Goal: Information Seeking & Learning: Learn about a topic

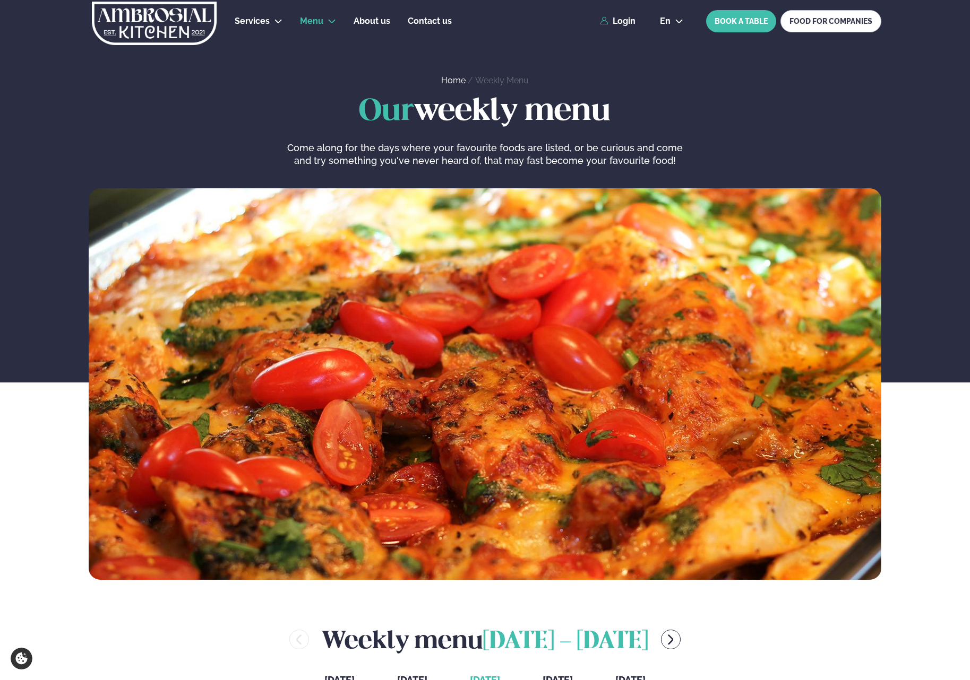
scroll to position [412, 0]
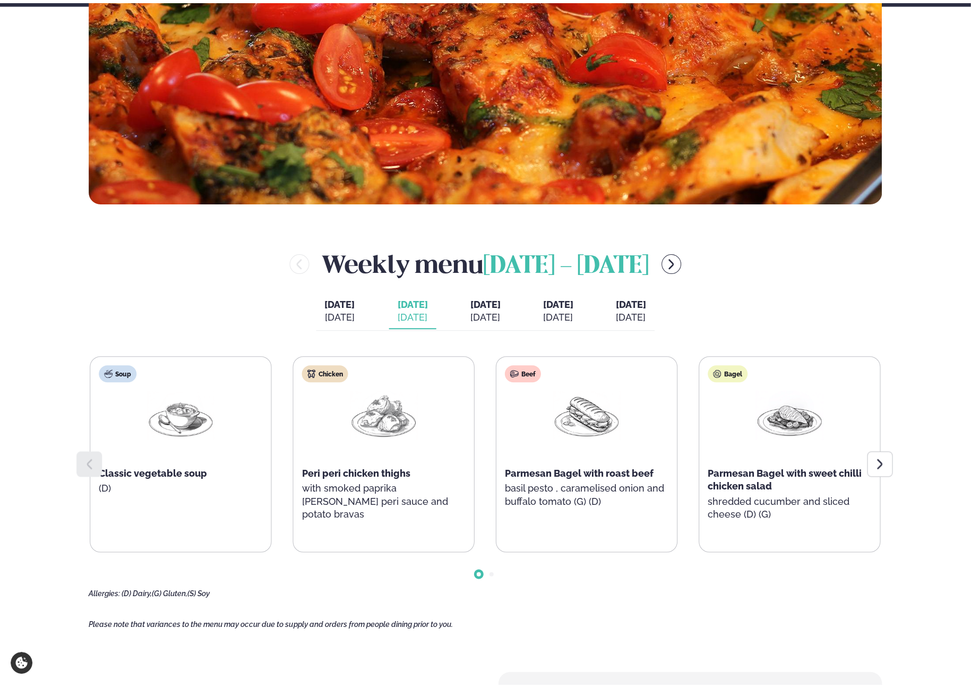
scroll to position [357, 1]
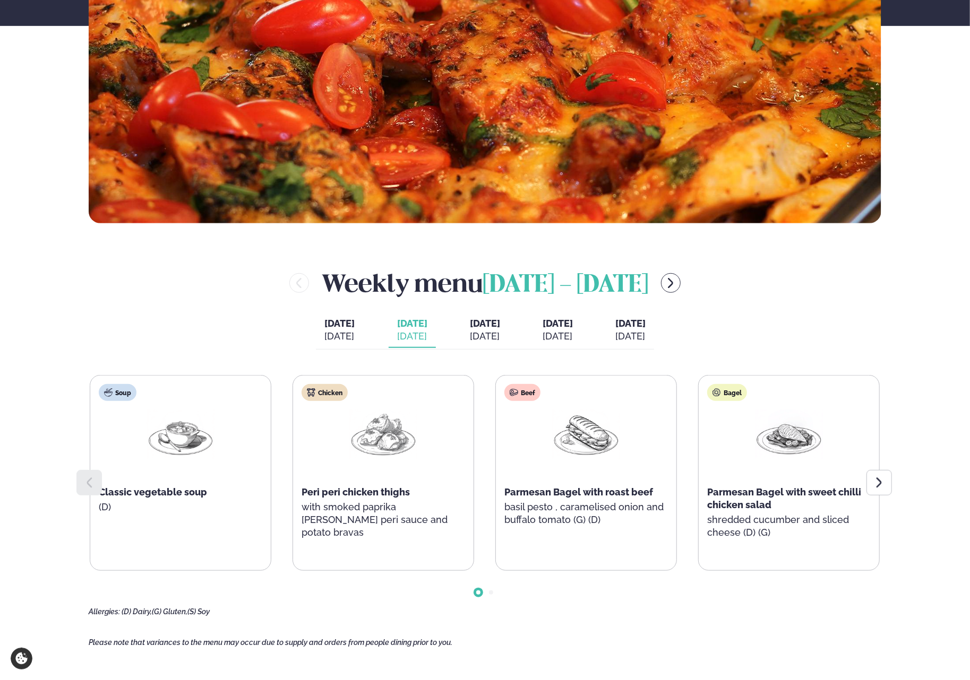
click at [875, 481] on icon at bounding box center [879, 483] width 13 height 13
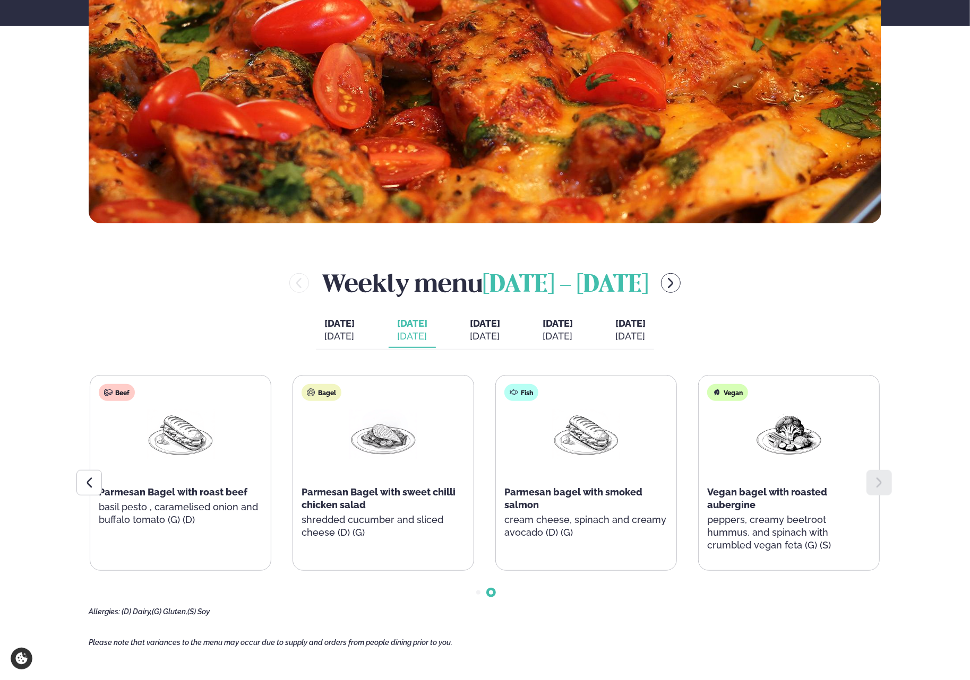
click at [77, 475] on div at bounding box center [88, 482] width 25 height 25
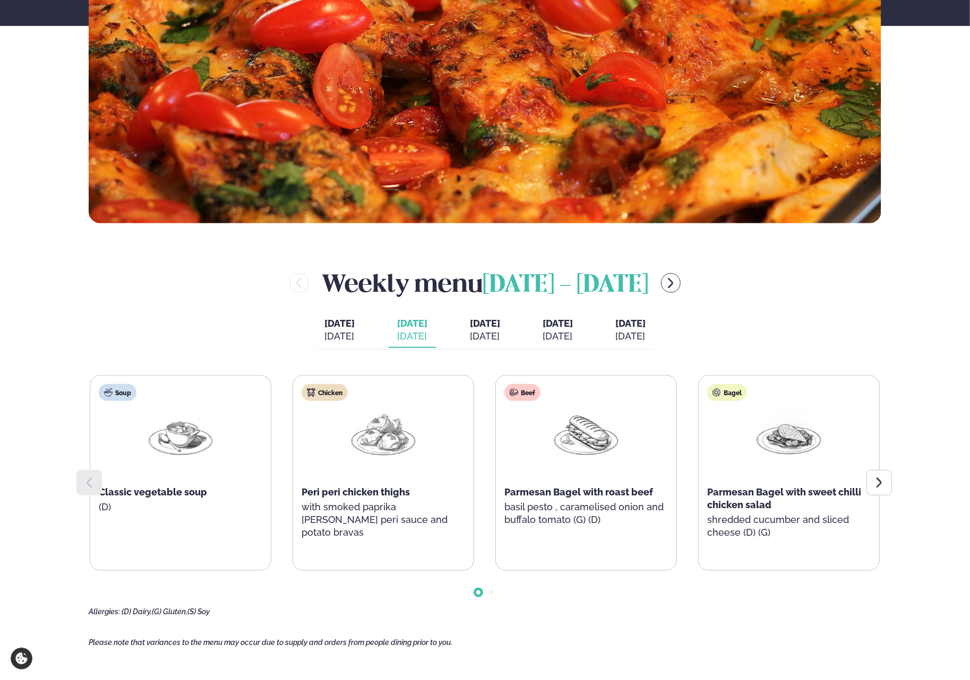
click at [866, 491] on div at bounding box center [878, 482] width 25 height 25
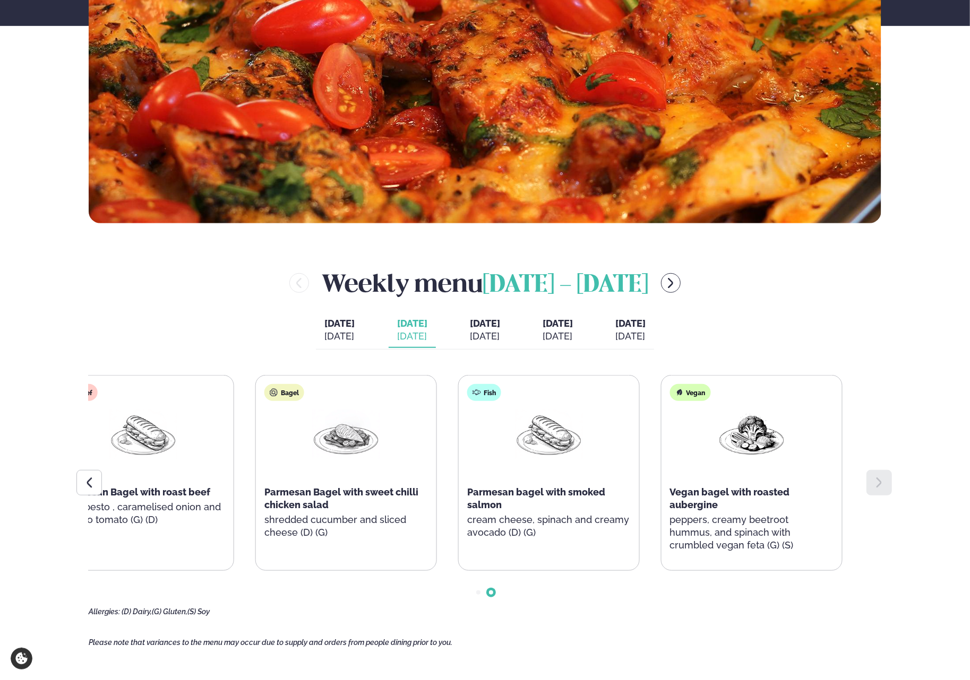
click at [325, 560] on div "Soup Classic vegetable soup (D) Chicken Peri peri chicken thighs with smoked pa…" at bounding box center [42, 473] width 790 height 196
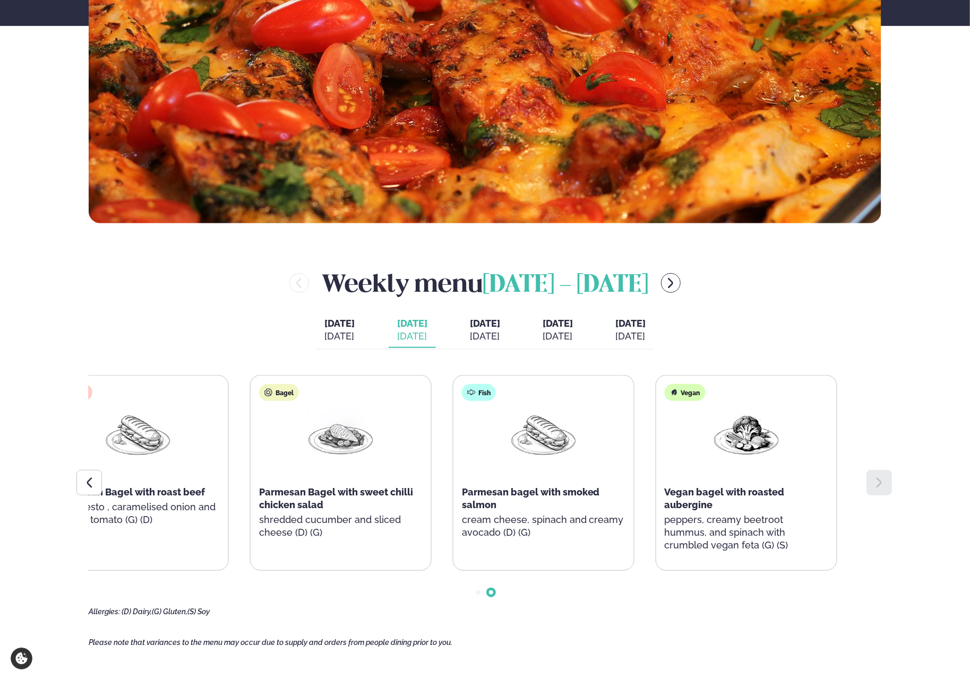
click at [499, 516] on p "cream cheese, spinach and creamy avocado (D) (G)" at bounding box center [543, 526] width 163 height 25
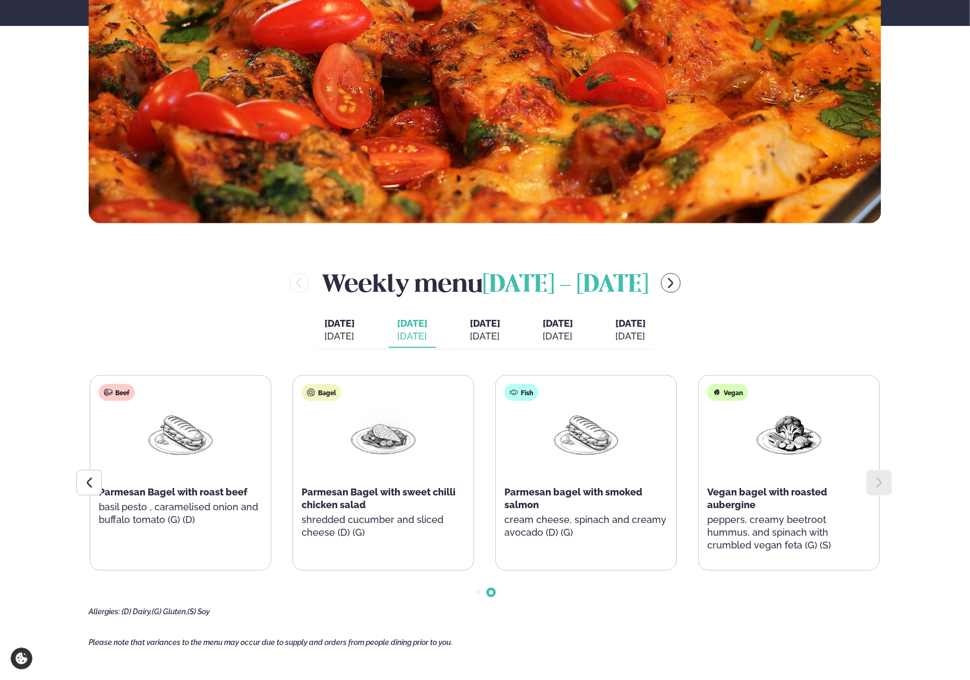
click at [90, 477] on icon at bounding box center [89, 483] width 13 height 13
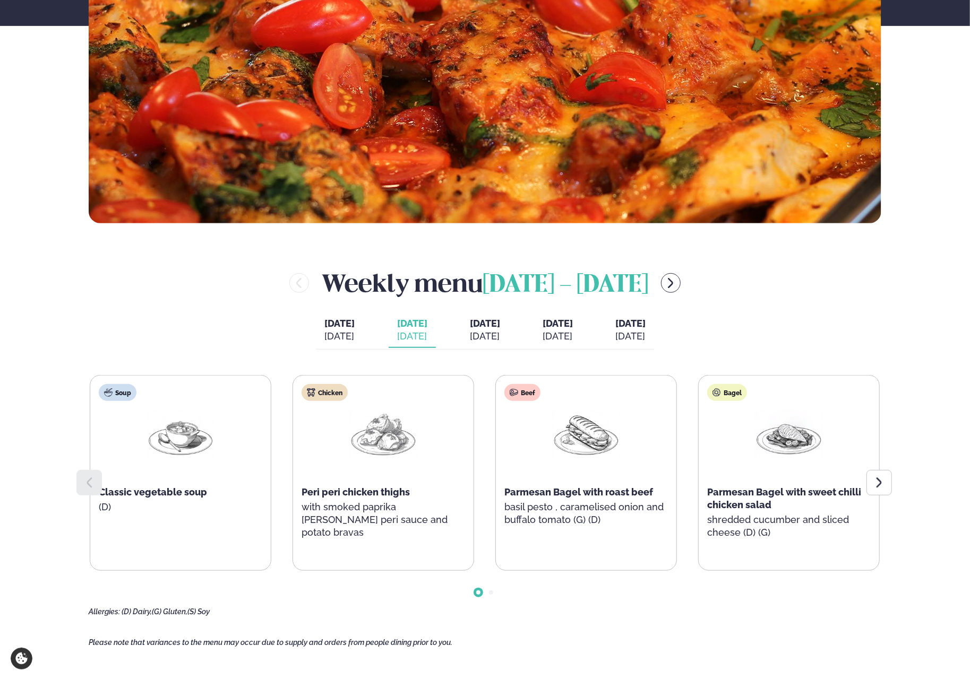
click at [90, 477] on icon at bounding box center [89, 483] width 13 height 13
